Goal: Task Accomplishment & Management: Use online tool/utility

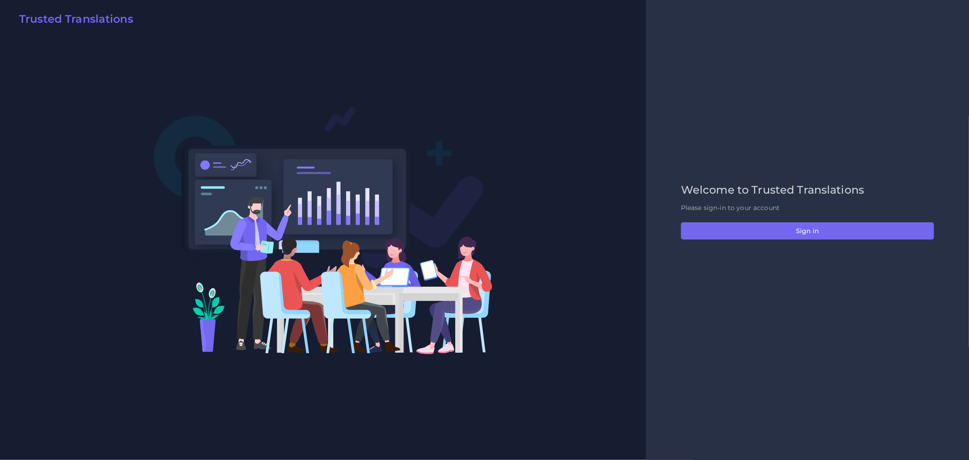
click at [775, 246] on div "Welcome to Trusted Translations Please sign-in to your account Sign in" at bounding box center [807, 230] width 272 height 93
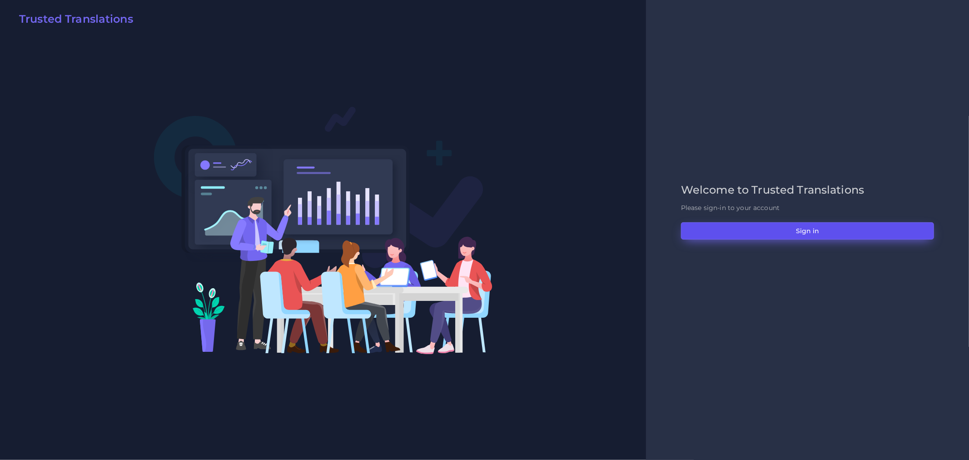
click at [781, 237] on button "Sign in" at bounding box center [807, 230] width 253 height 17
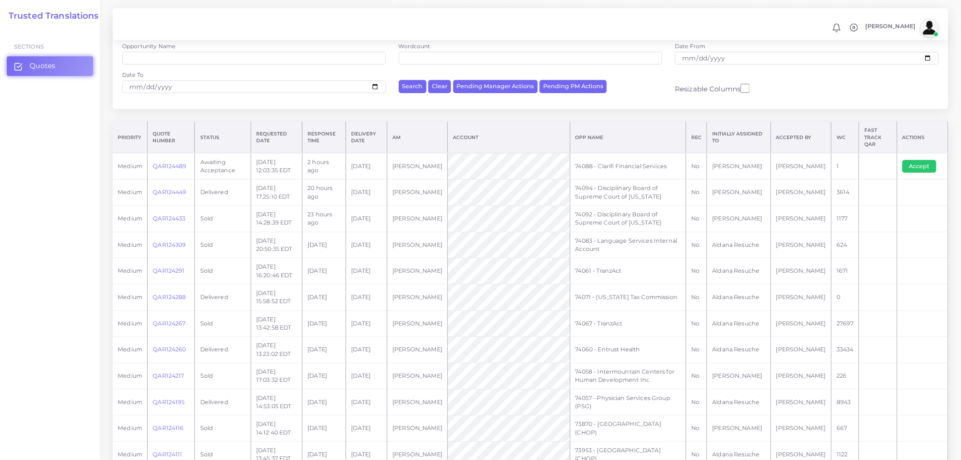
scroll to position [151, 0]
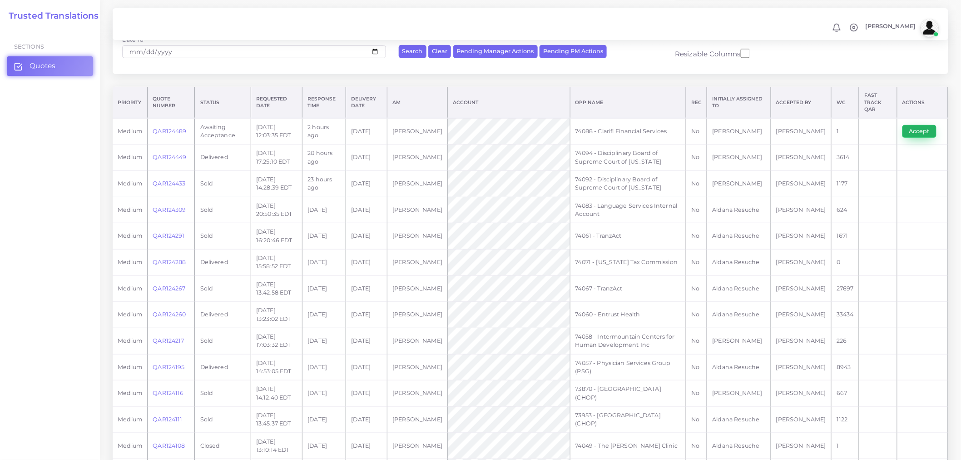
click at [916, 125] on button "Accept" at bounding box center [920, 131] width 34 height 13
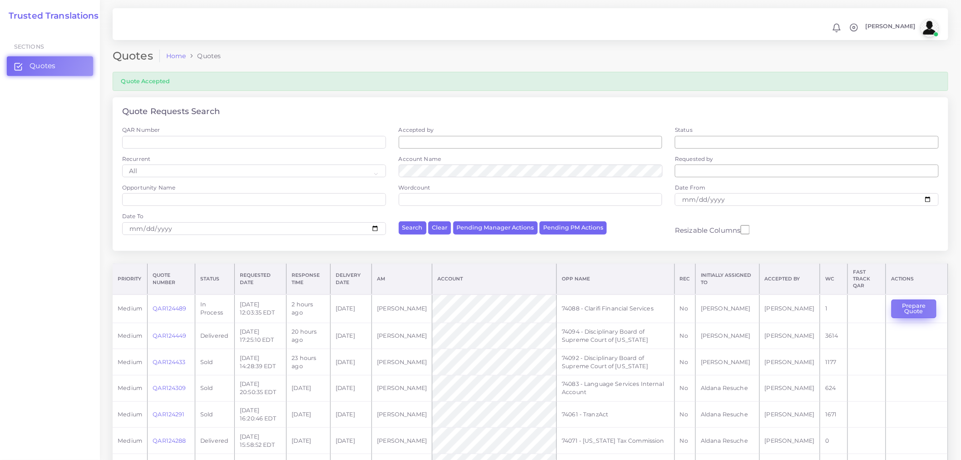
click at [907, 302] on button "Prepare Quote" at bounding box center [914, 308] width 45 height 19
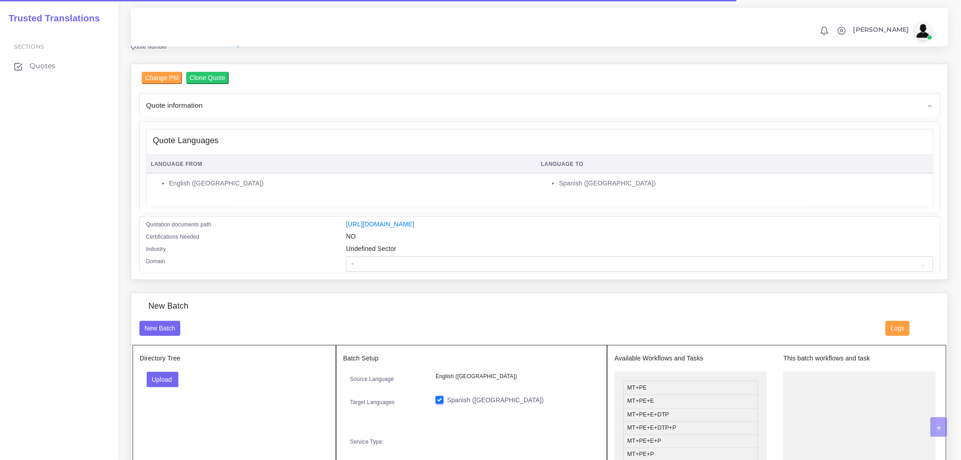
scroll to position [101, 0]
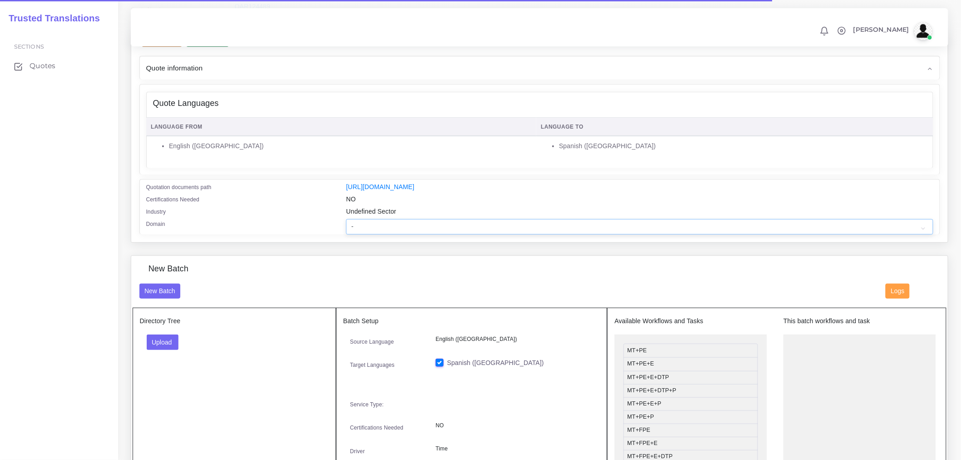
click at [396, 230] on select "- Advertising and Media Agriculture, Forestry and Fishing Architecture, Buildin…" at bounding box center [639, 226] width 587 height 15
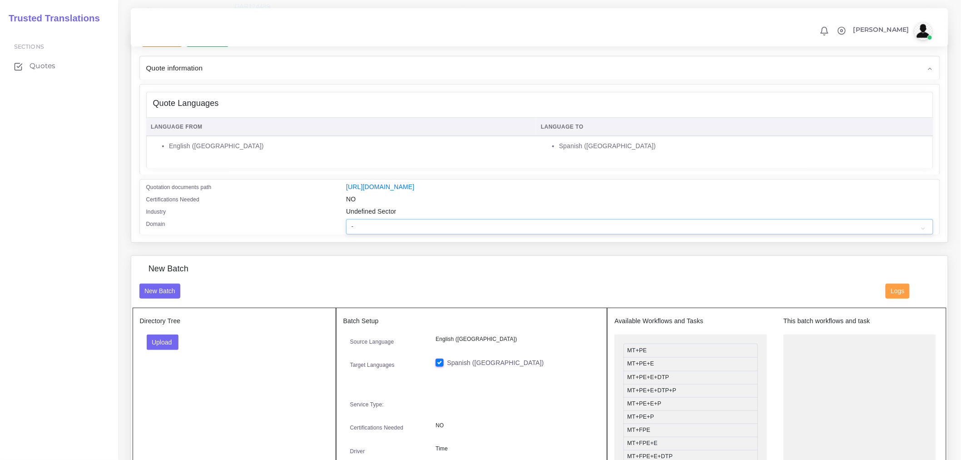
select select "Finance - Banking"
click at [346, 225] on select "- Advertising and Media Agriculture, Forestry and Fishing Architecture, Buildin…" at bounding box center [639, 226] width 587 height 15
click at [325, 182] on div "Quotation documents path" at bounding box center [239, 188] width 200 height 12
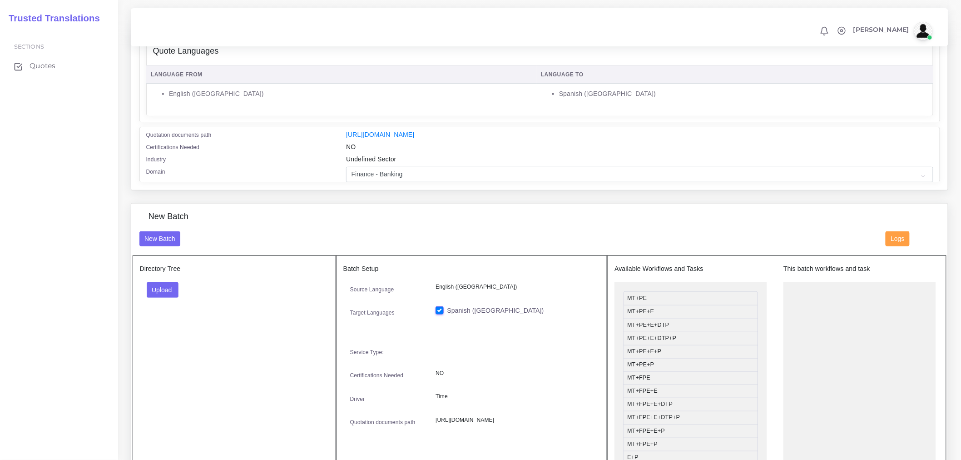
scroll to position [252, 0]
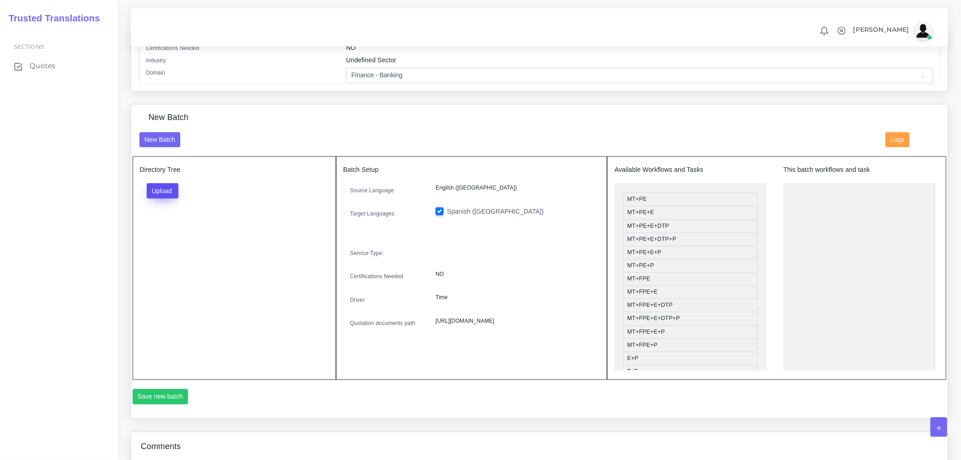
click at [174, 195] on button "Upload" at bounding box center [163, 190] width 32 height 15
click at [192, 231] on label "Files" at bounding box center [178, 224] width 63 height 11
drag, startPoint x: 659, startPoint y: 246, endPoint x: 843, endPoint y: 206, distance: 187.8
click at [155, 402] on button "Save new batch" at bounding box center [161, 396] width 56 height 15
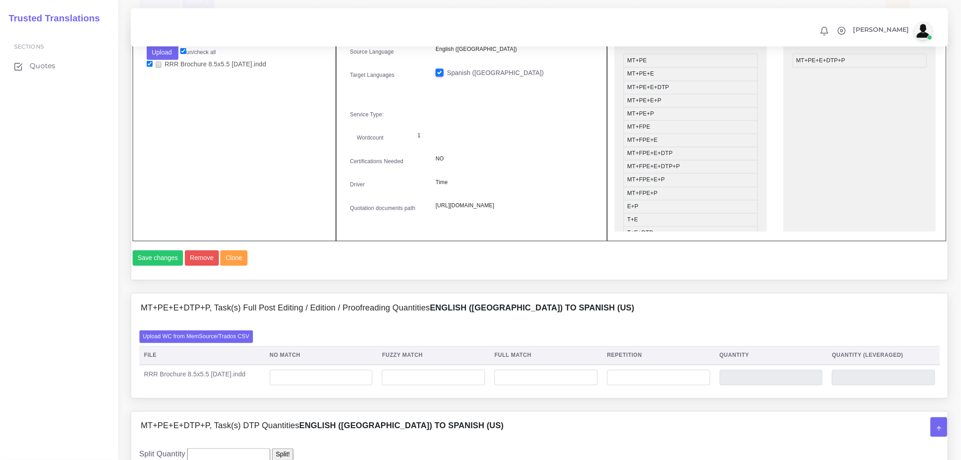
scroll to position [555, 0]
